Goal: Check status: Check status

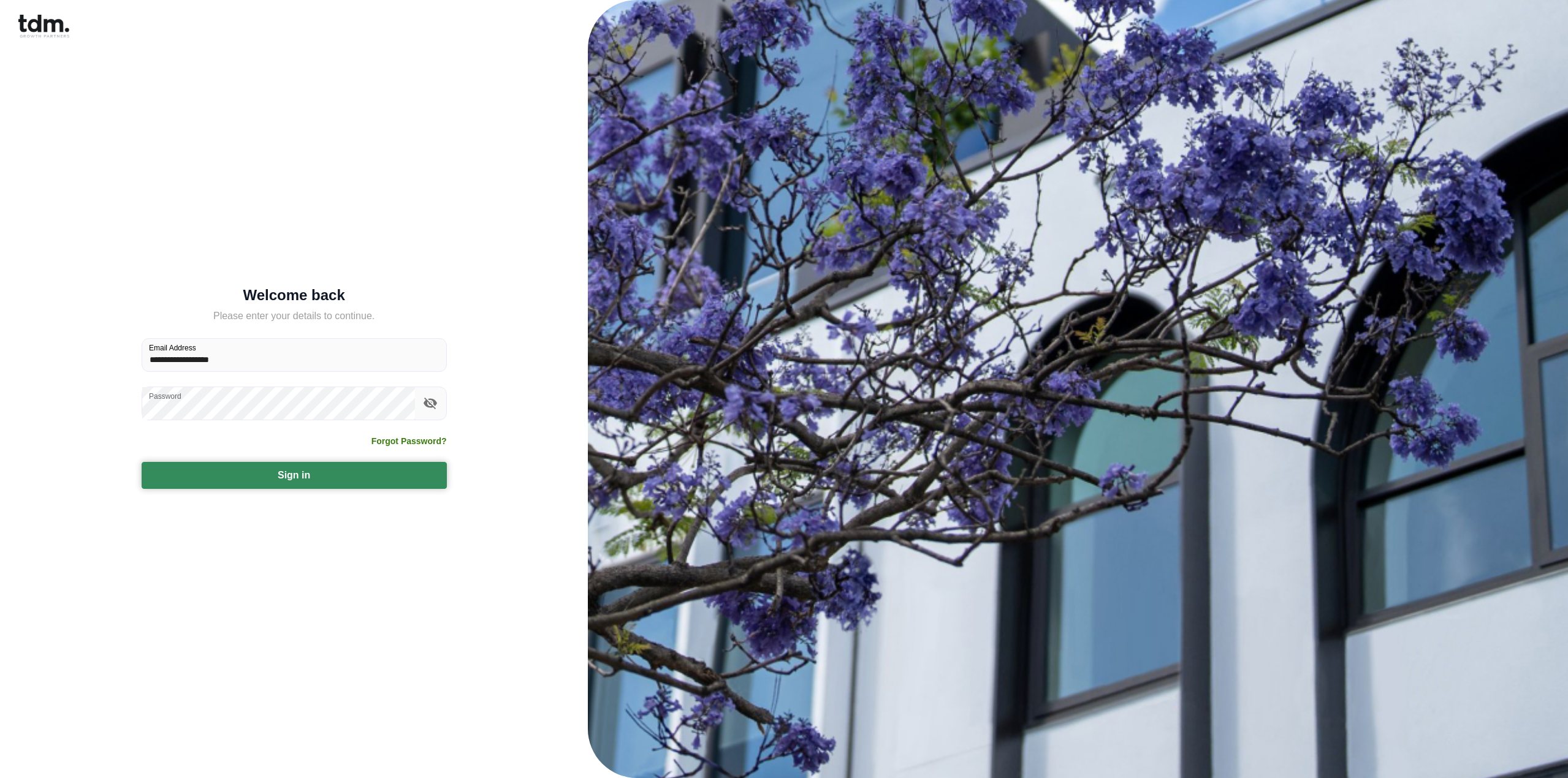
click at [308, 474] on button "Sign in" at bounding box center [294, 475] width 305 height 27
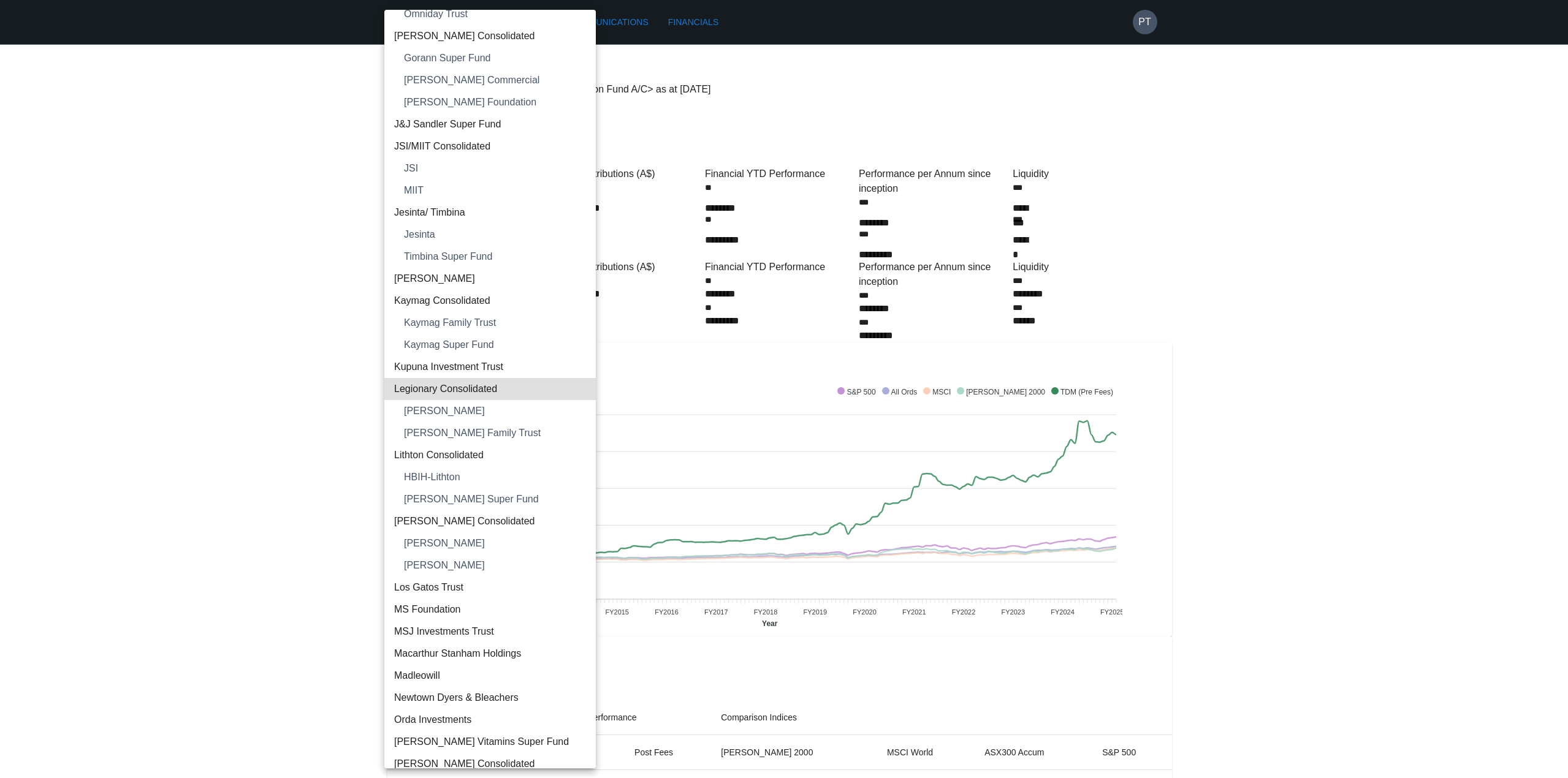
type input "**********"
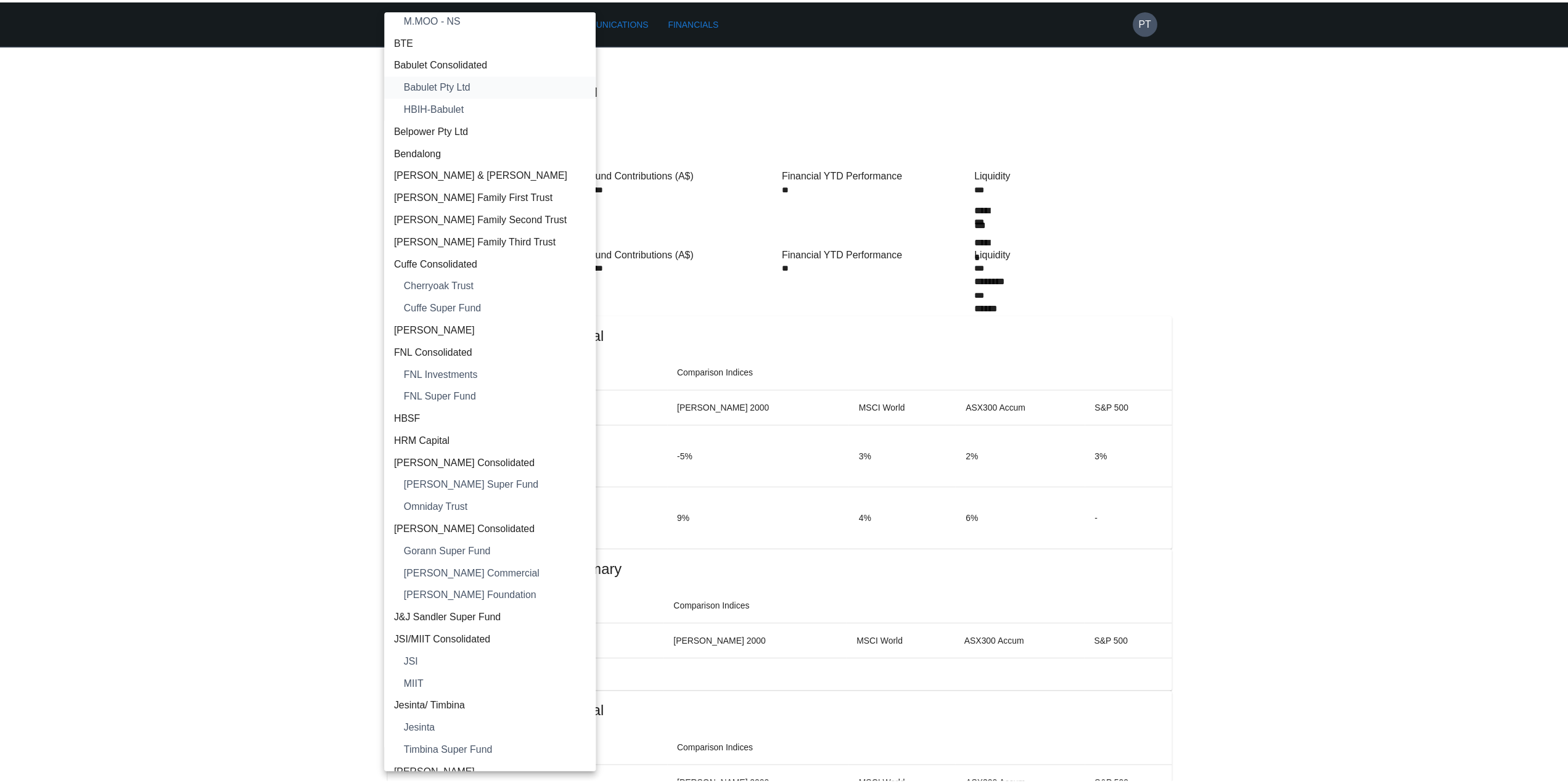
scroll to position [0, 0]
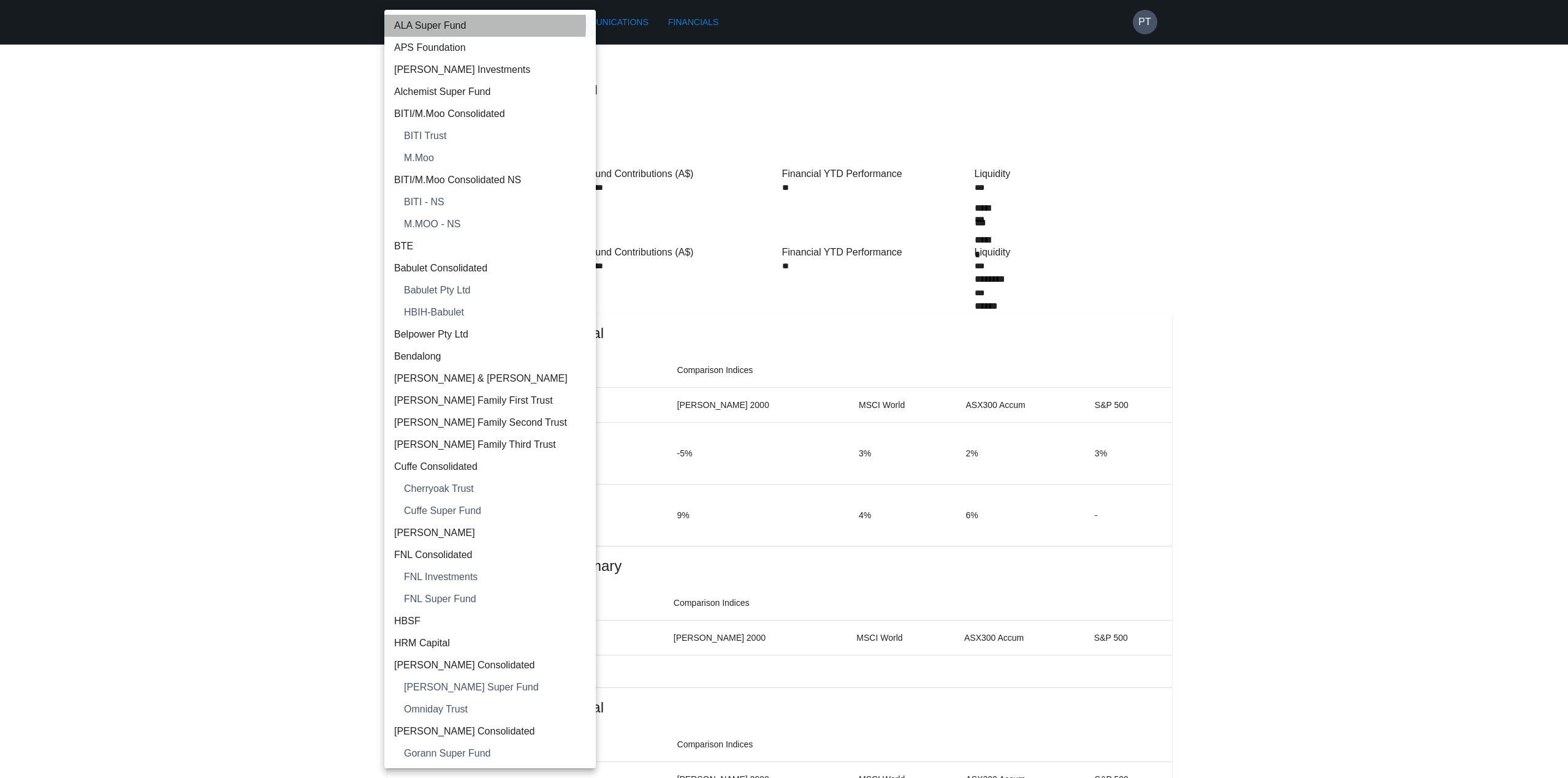
click at [429, 24] on span "ALA Super Fund" at bounding box center [490, 26] width 192 height 15
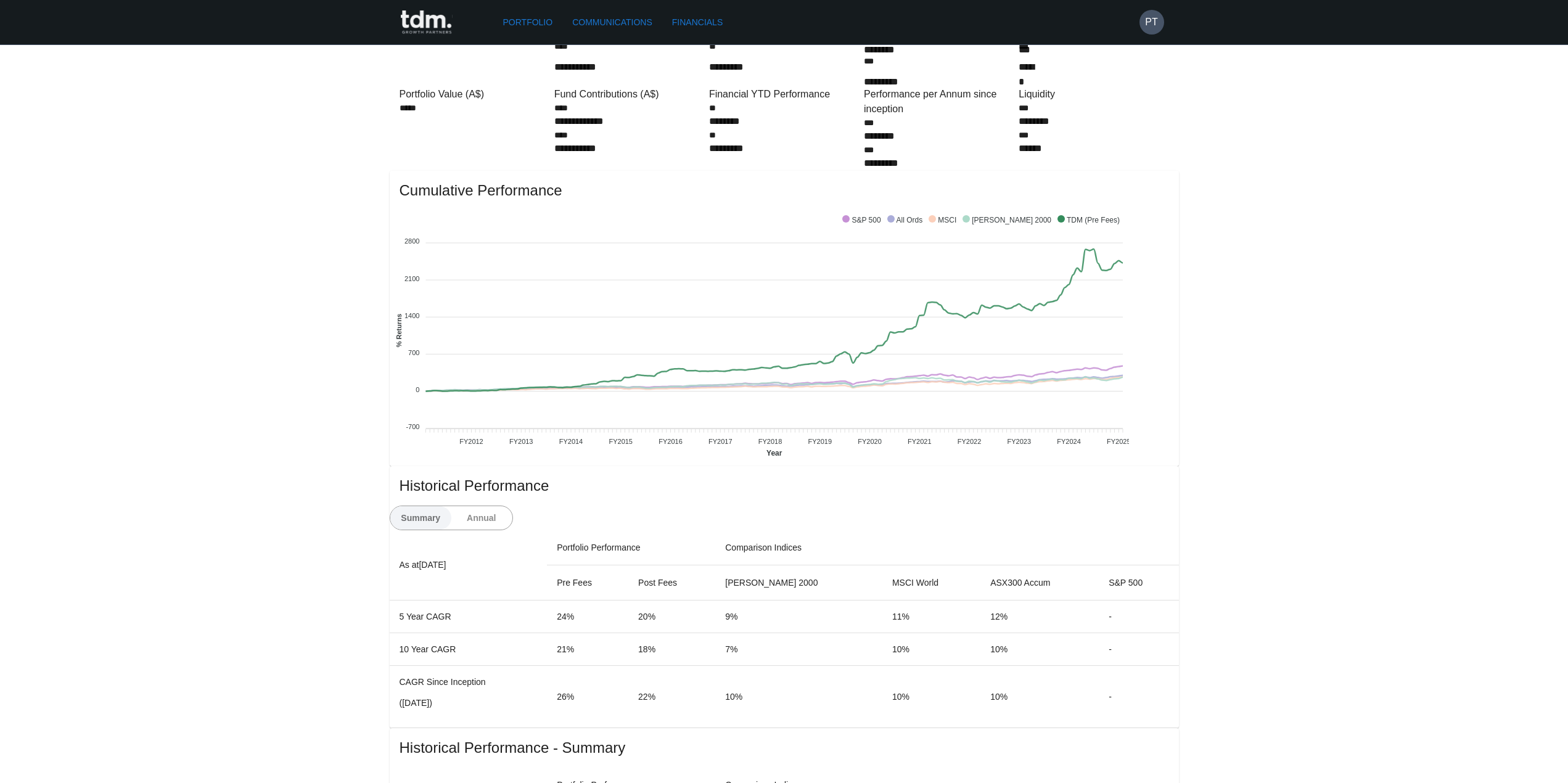
scroll to position [185, 0]
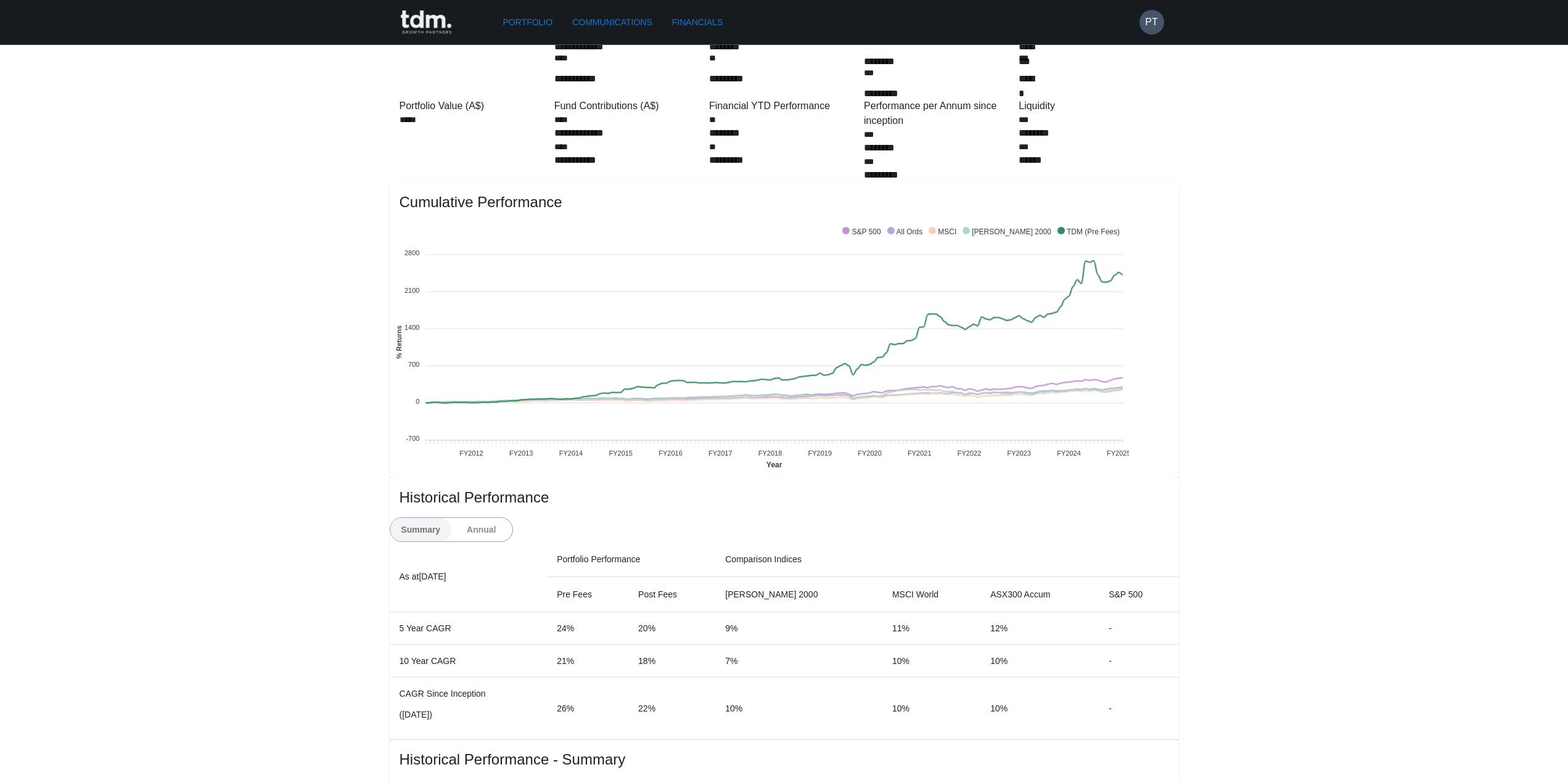
scroll to position [123, 0]
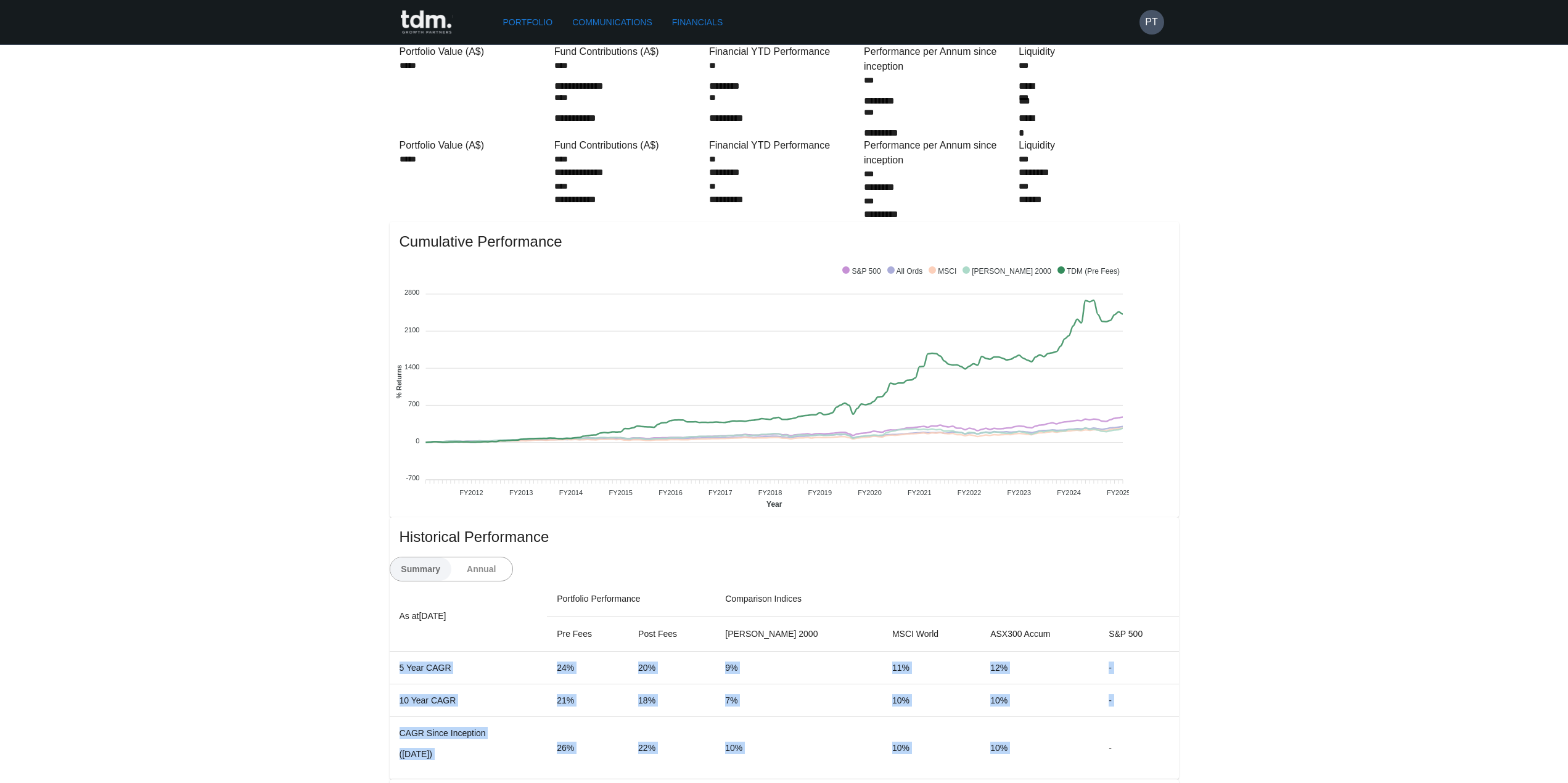
drag, startPoint x: 1142, startPoint y: 571, endPoint x: 1098, endPoint y: 691, distance: 127.8
click at [1098, 691] on table "As at [DATE] Portfolio Performance Comparison Indices Pre Fees Post Fees [PERSO…" at bounding box center [784, 681] width 789 height 198
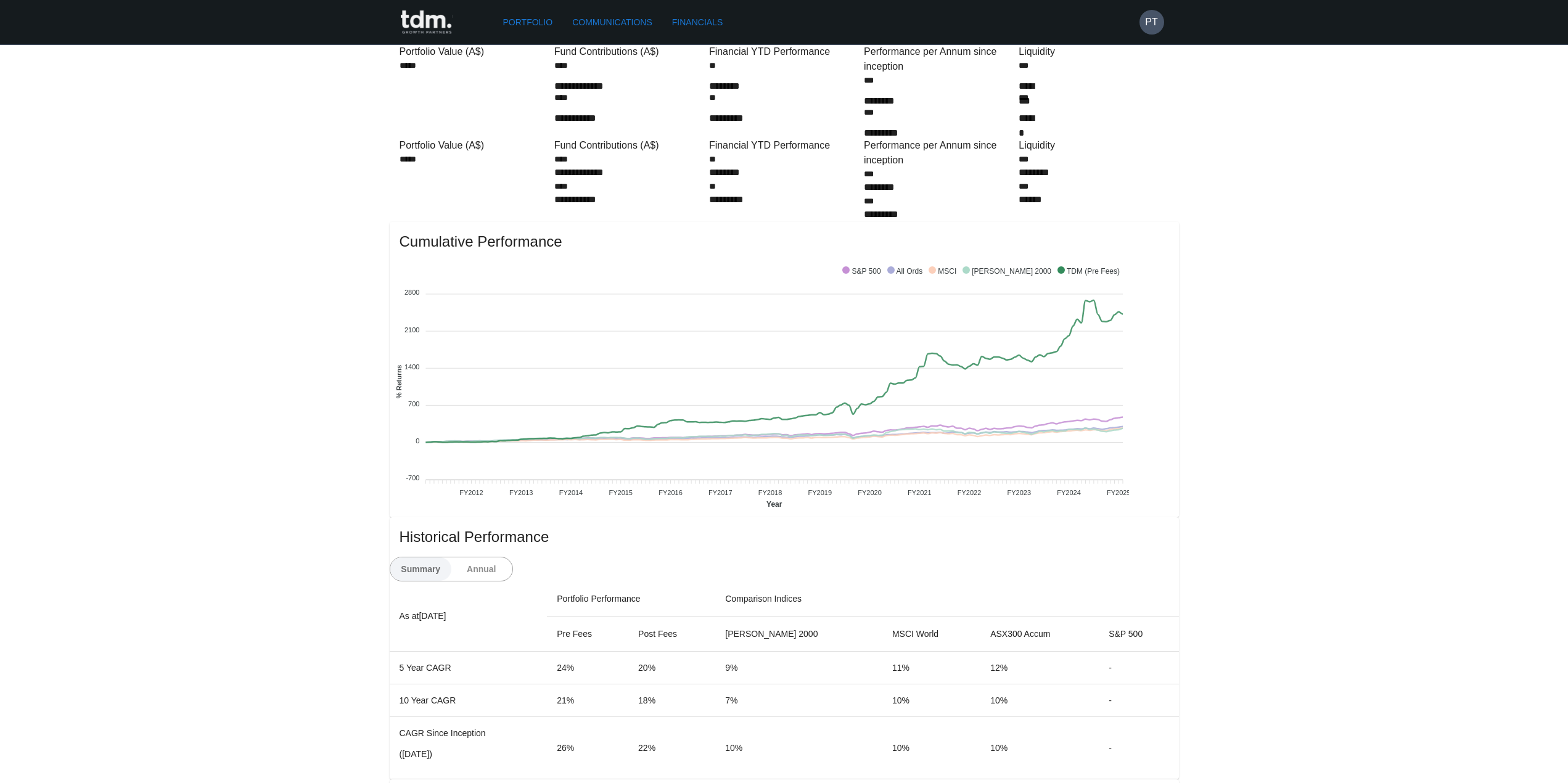
drag, startPoint x: 1332, startPoint y: 236, endPoint x: 1147, endPoint y: 211, distance: 186.7
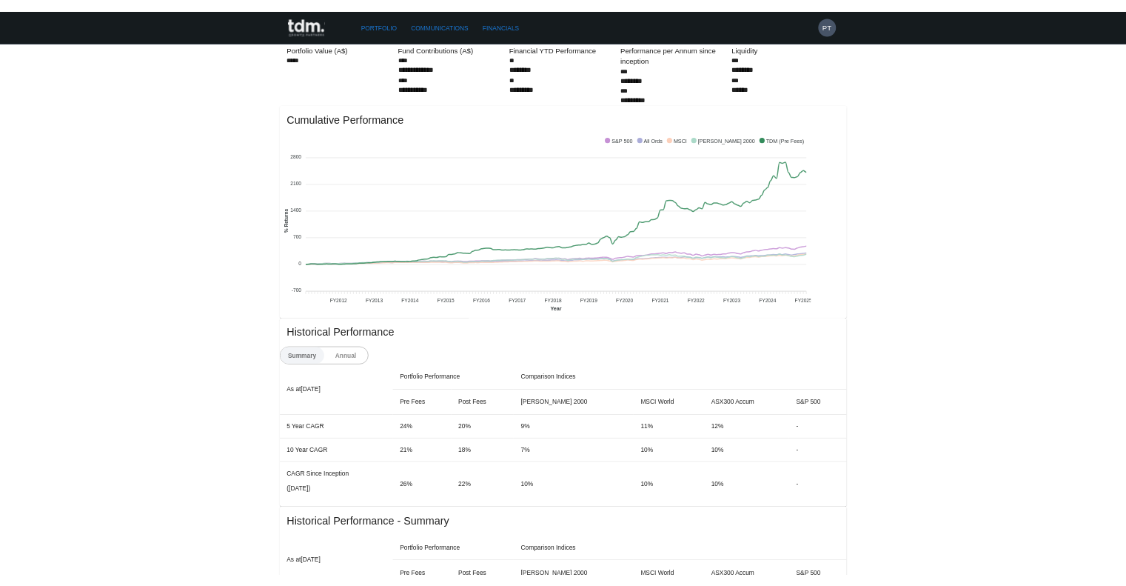
scroll to position [0, 0]
